Goal: Find contact information: Find contact information

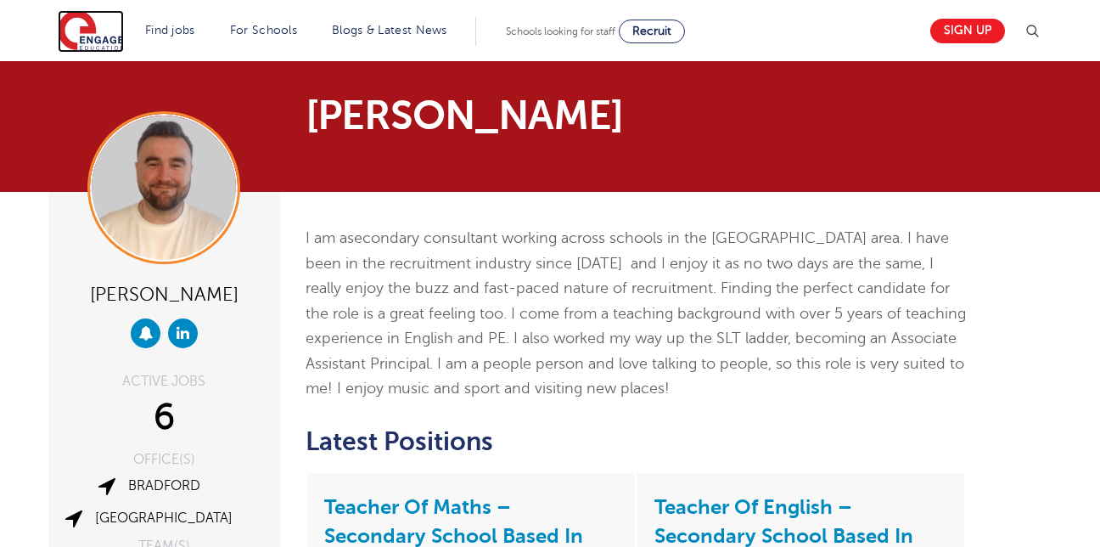
click at [98, 17] on img at bounding box center [91, 31] width 66 height 42
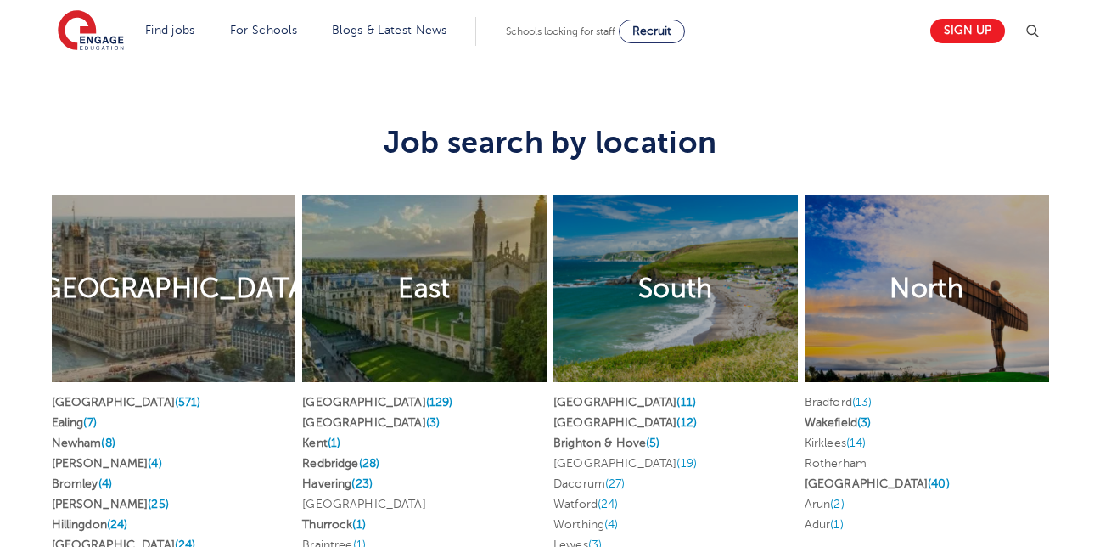
scroll to position [3141, 0]
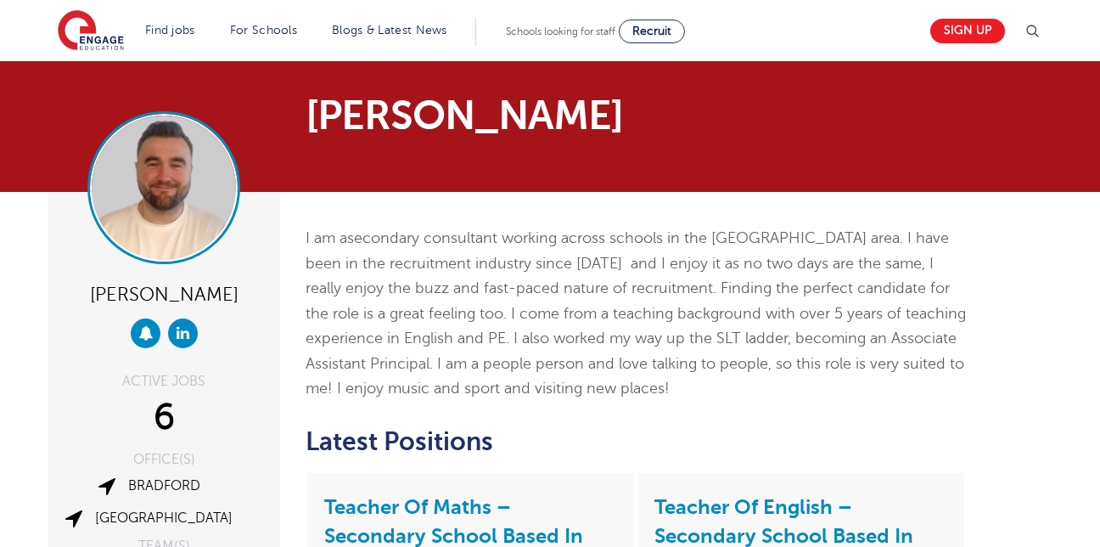
click at [181, 208] on img at bounding box center [164, 187] width 144 height 144
click at [166, 213] on img at bounding box center [164, 187] width 144 height 144
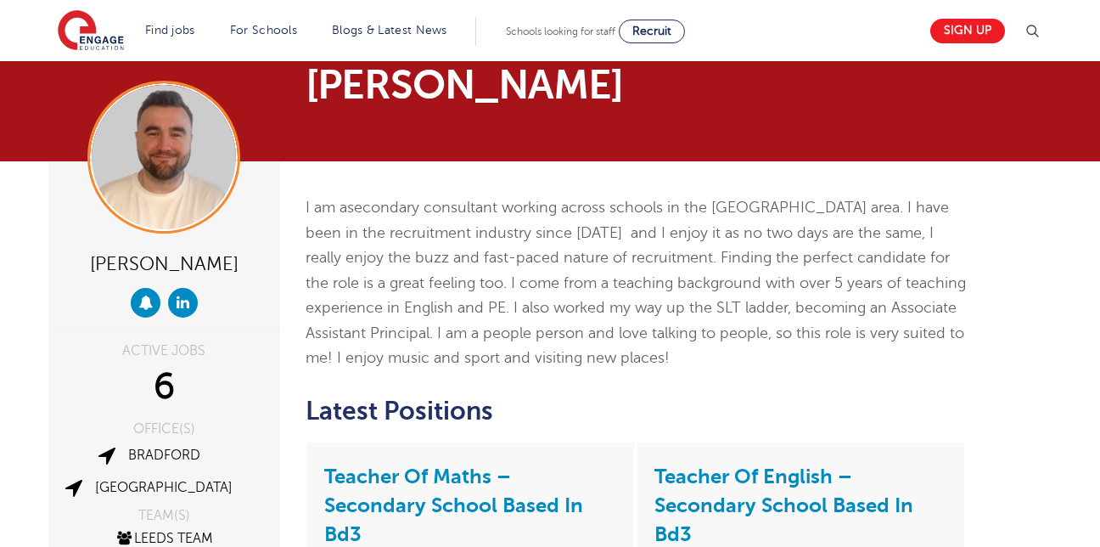
scroll to position [85, 0]
